Goal: Information Seeking & Learning: Learn about a topic

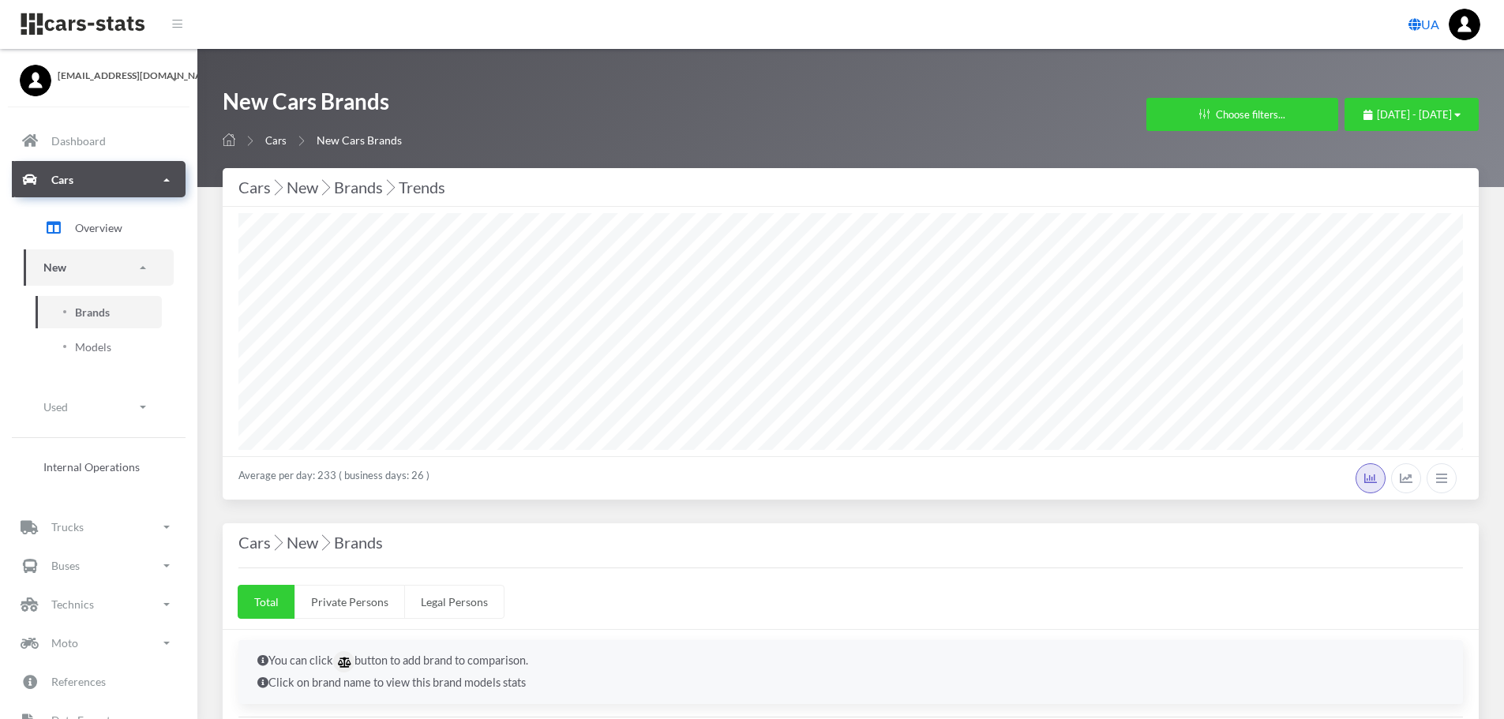
select select "25"
click at [1412, 113] on span "July 30, 2025 - August 29, 2025" at bounding box center [1414, 114] width 75 height 13
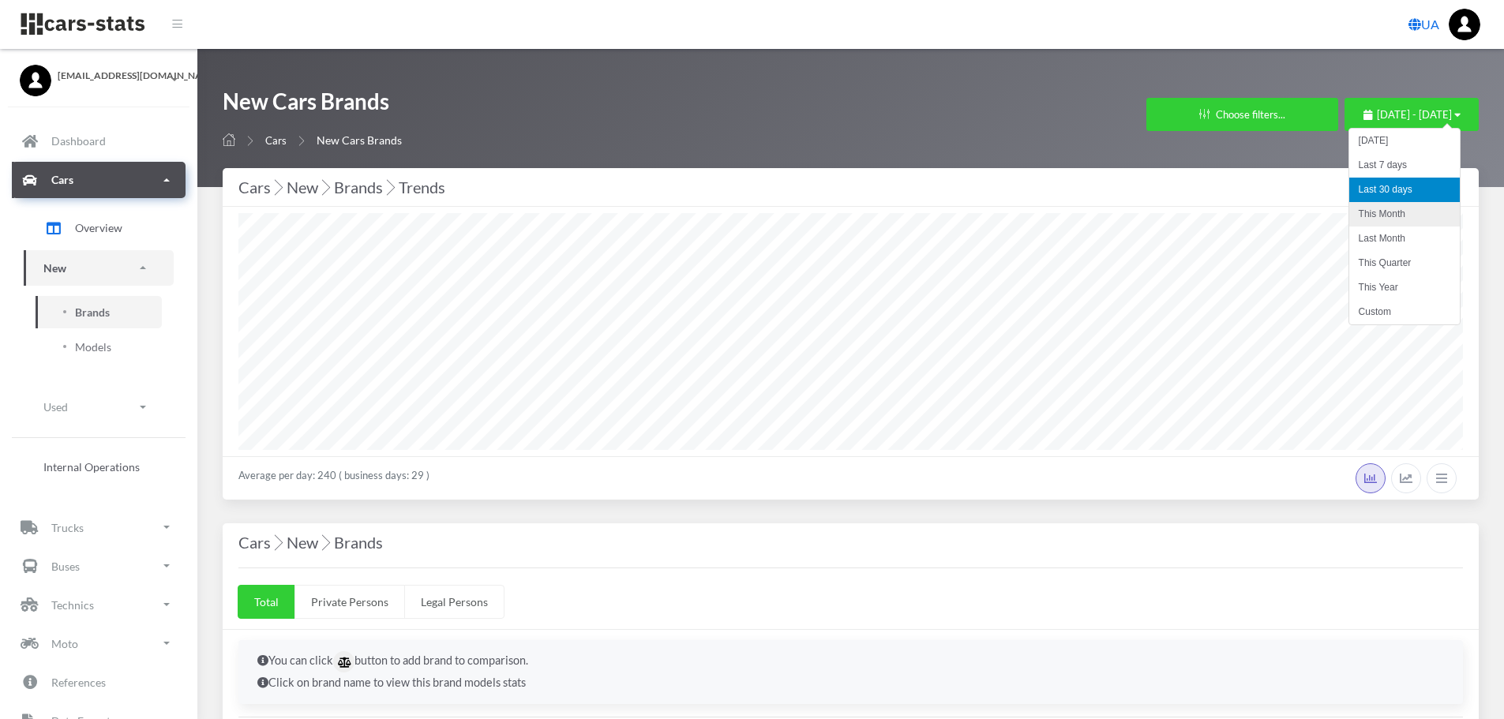
click at [1397, 216] on li "This Month" at bounding box center [1404, 214] width 111 height 24
select select "25"
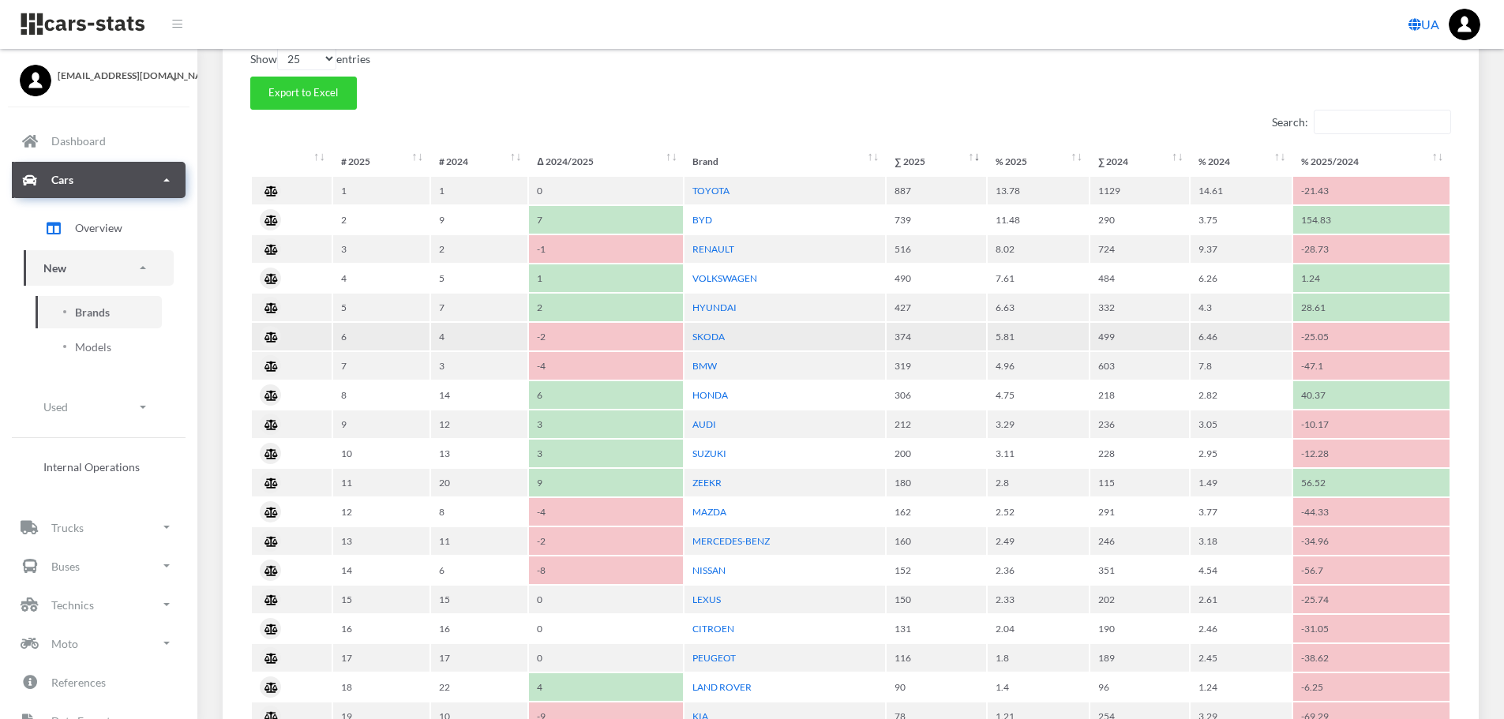
scroll to position [711, 0]
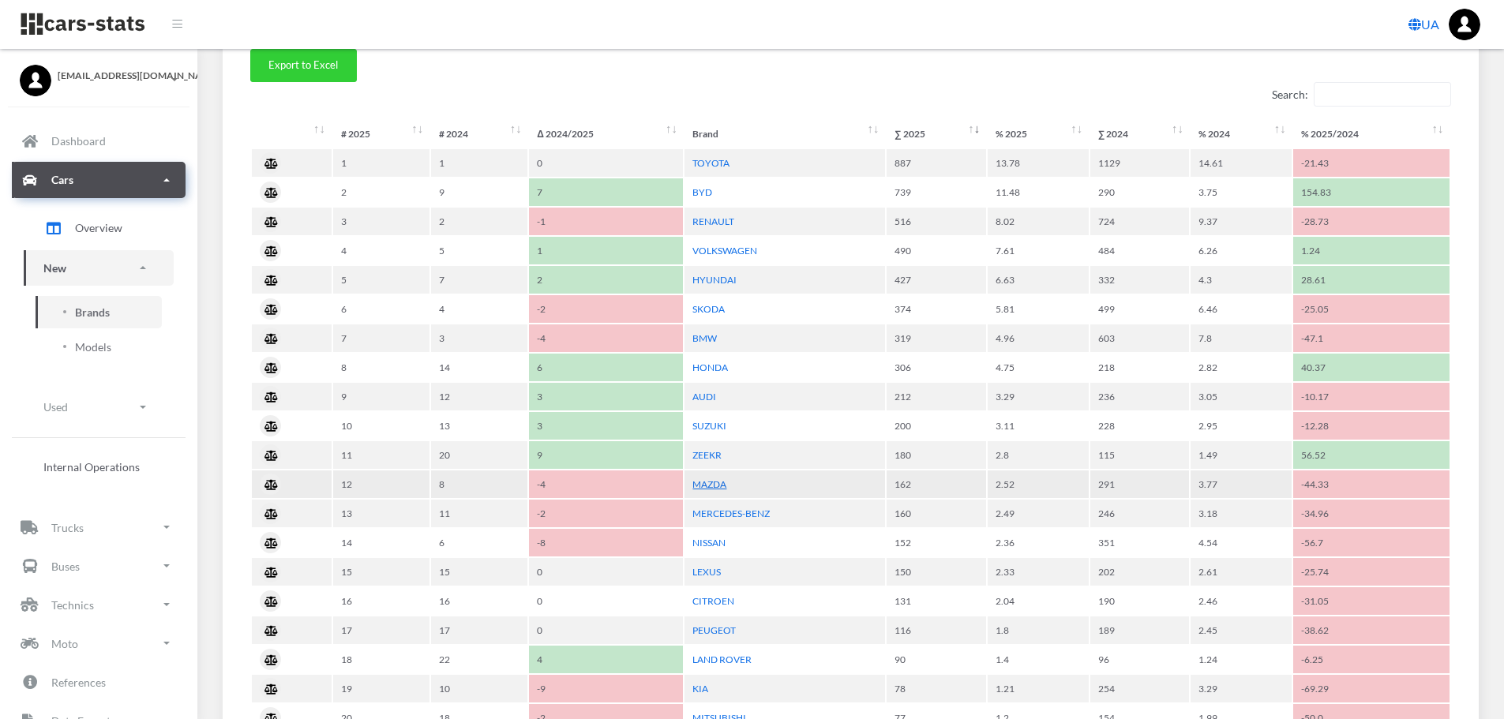
click at [707, 485] on link "MAZDA" at bounding box center [709, 484] width 34 height 12
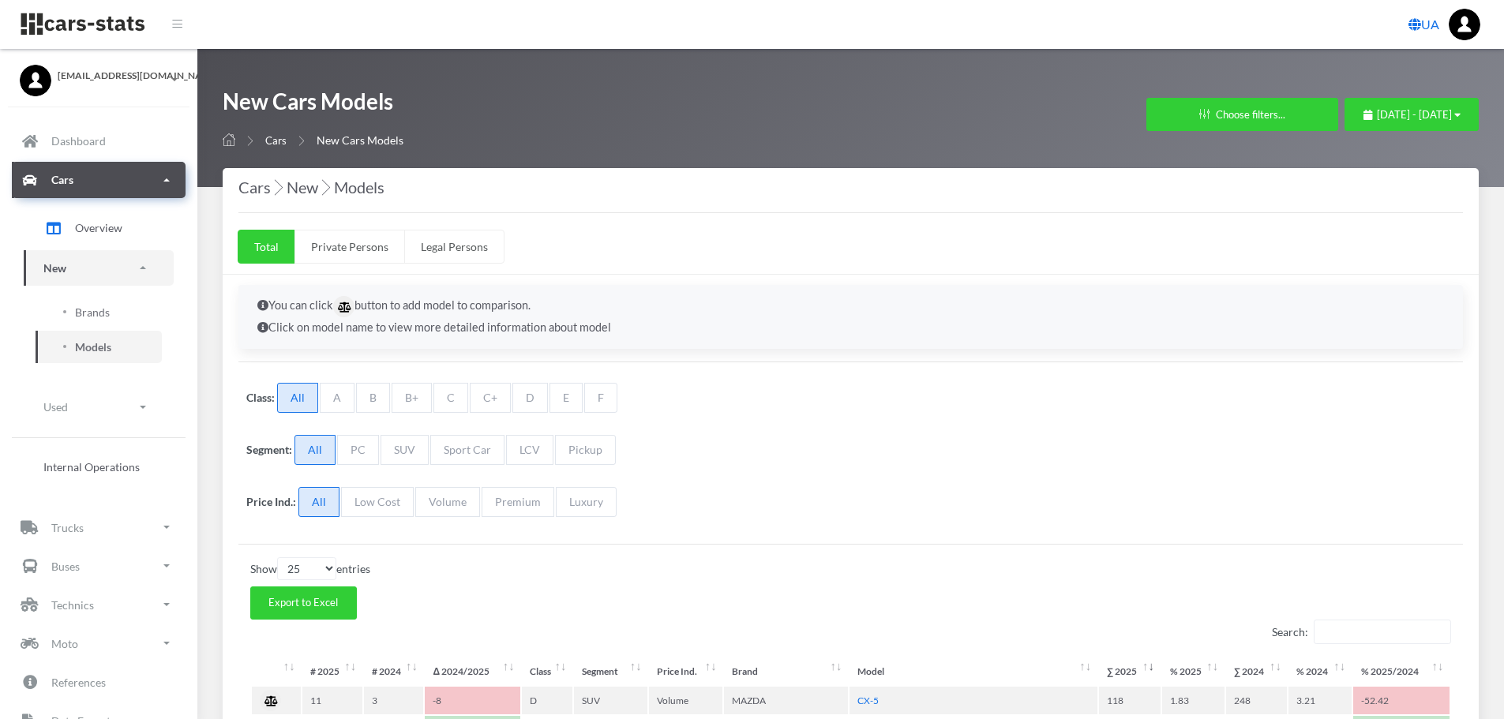
select select "25"
select select "MAZDA"
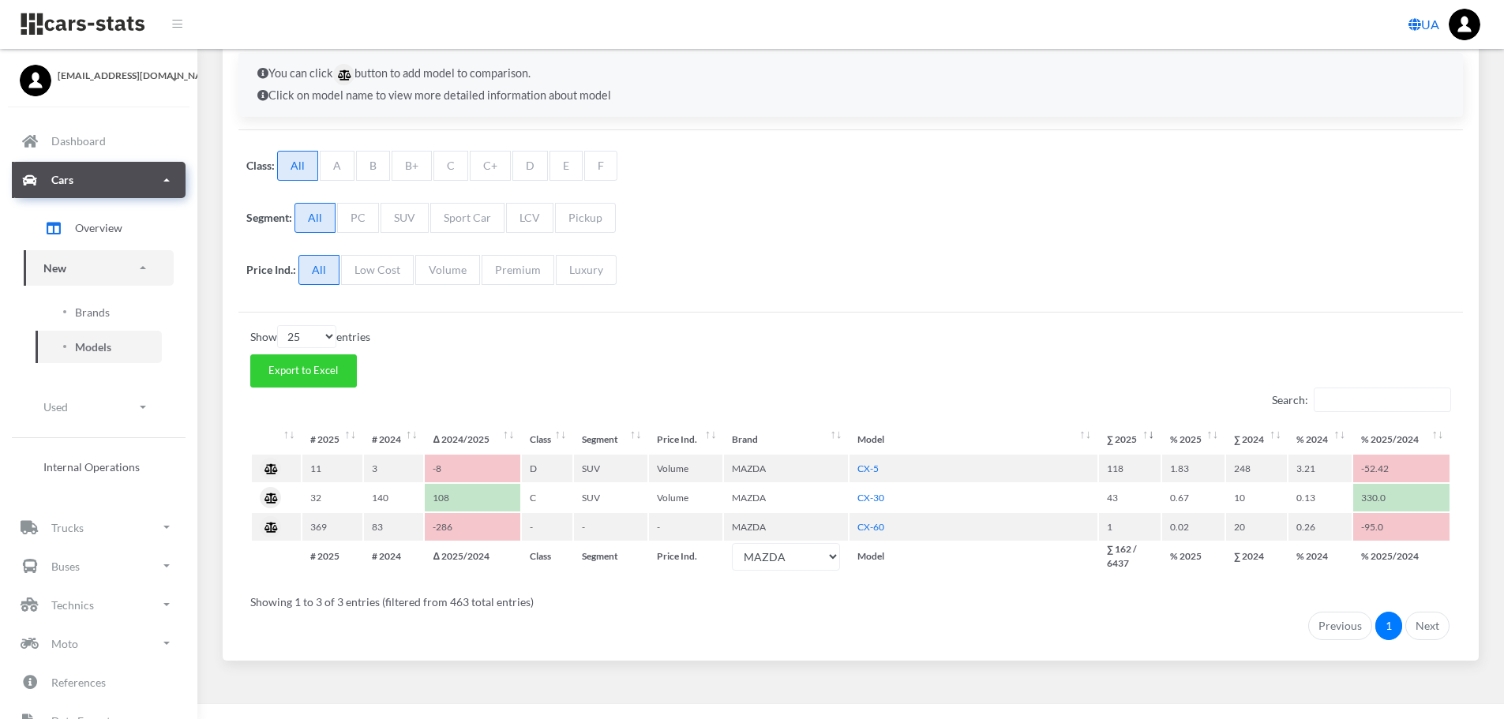
scroll to position [241, 0]
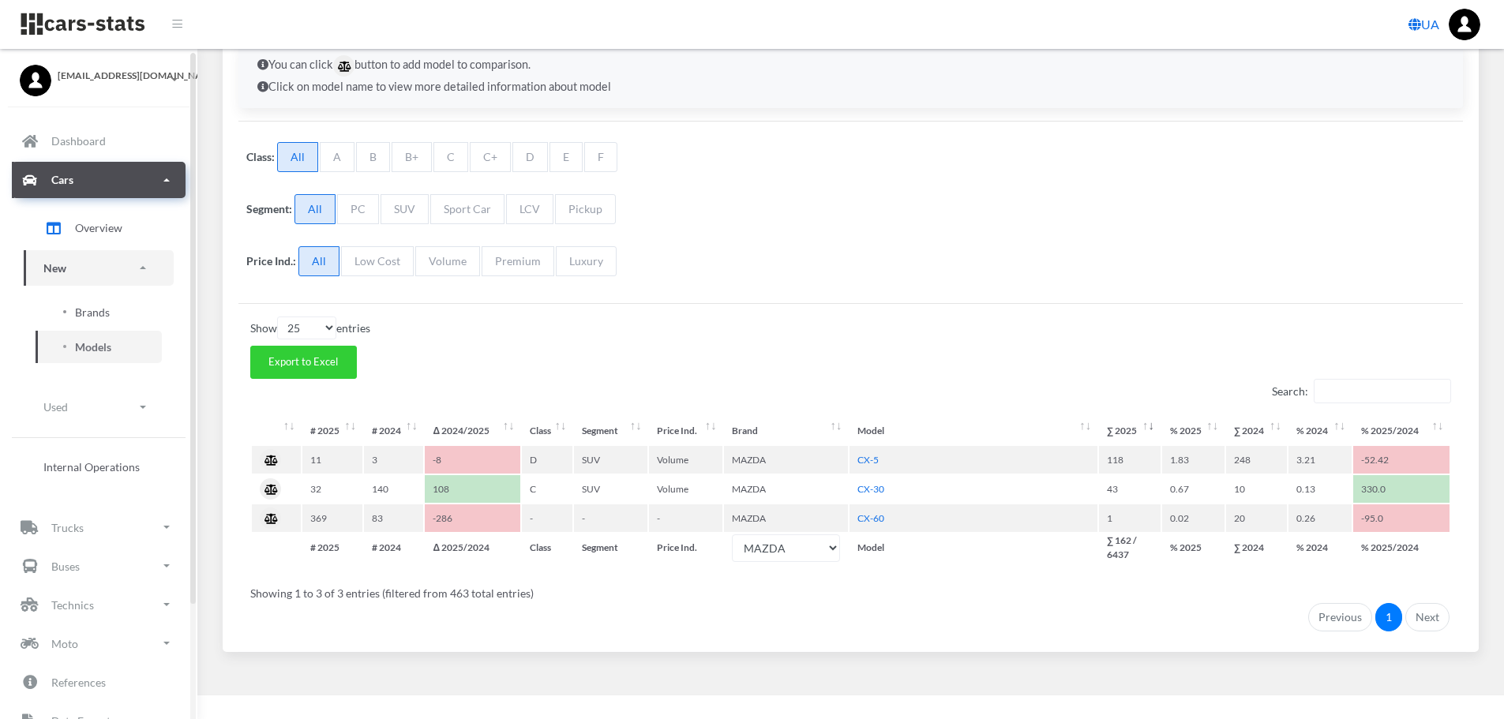
click at [108, 304] on span "Brands" at bounding box center [92, 312] width 35 height 17
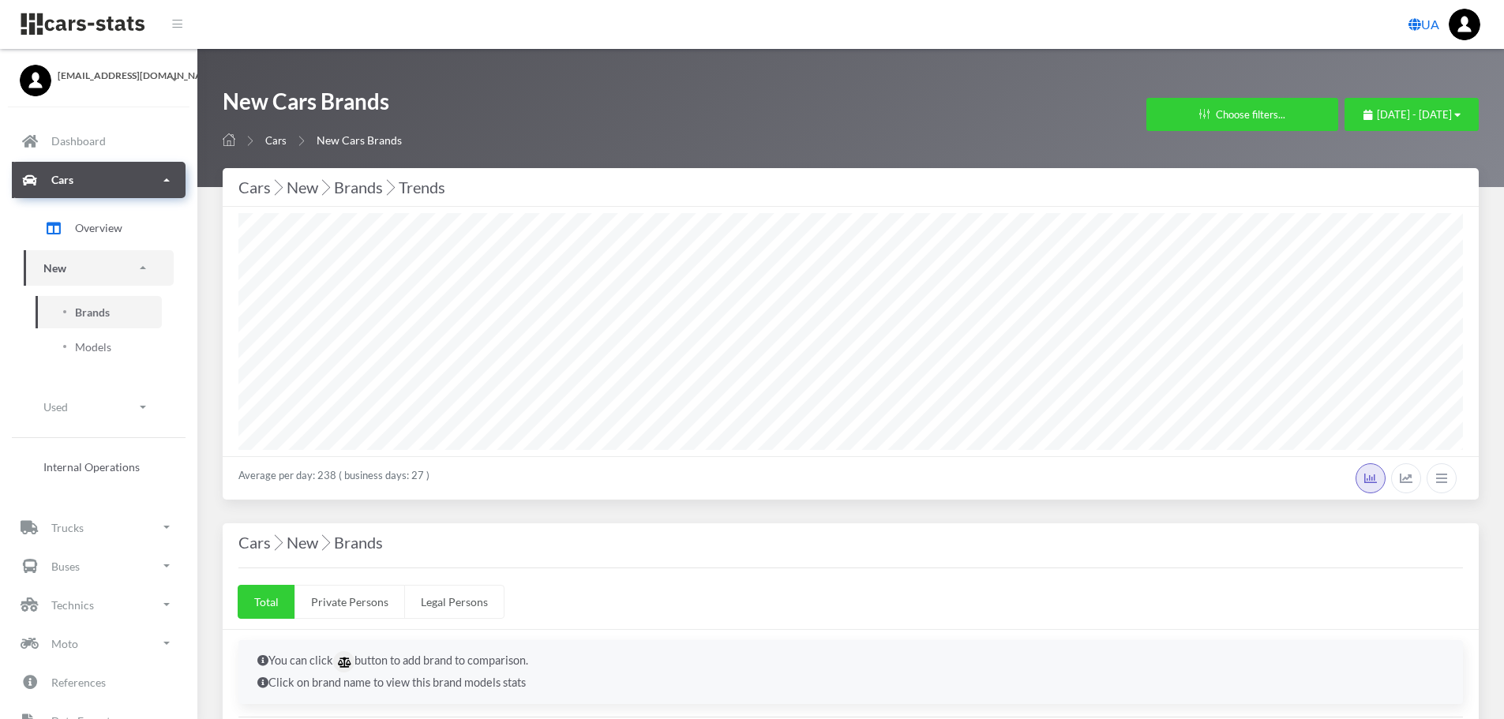
select select "25"
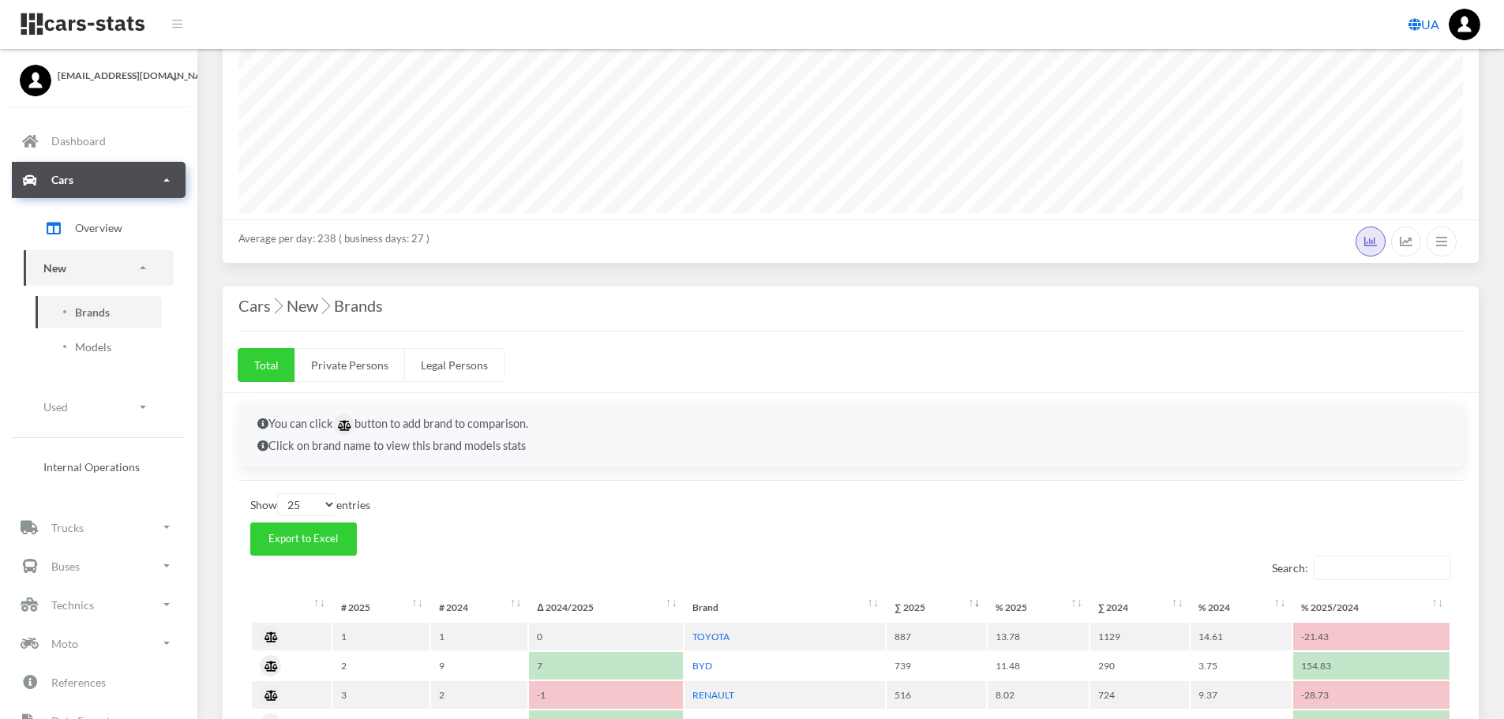
scroll to position [474, 0]
